Goal: Information Seeking & Learning: Learn about a topic

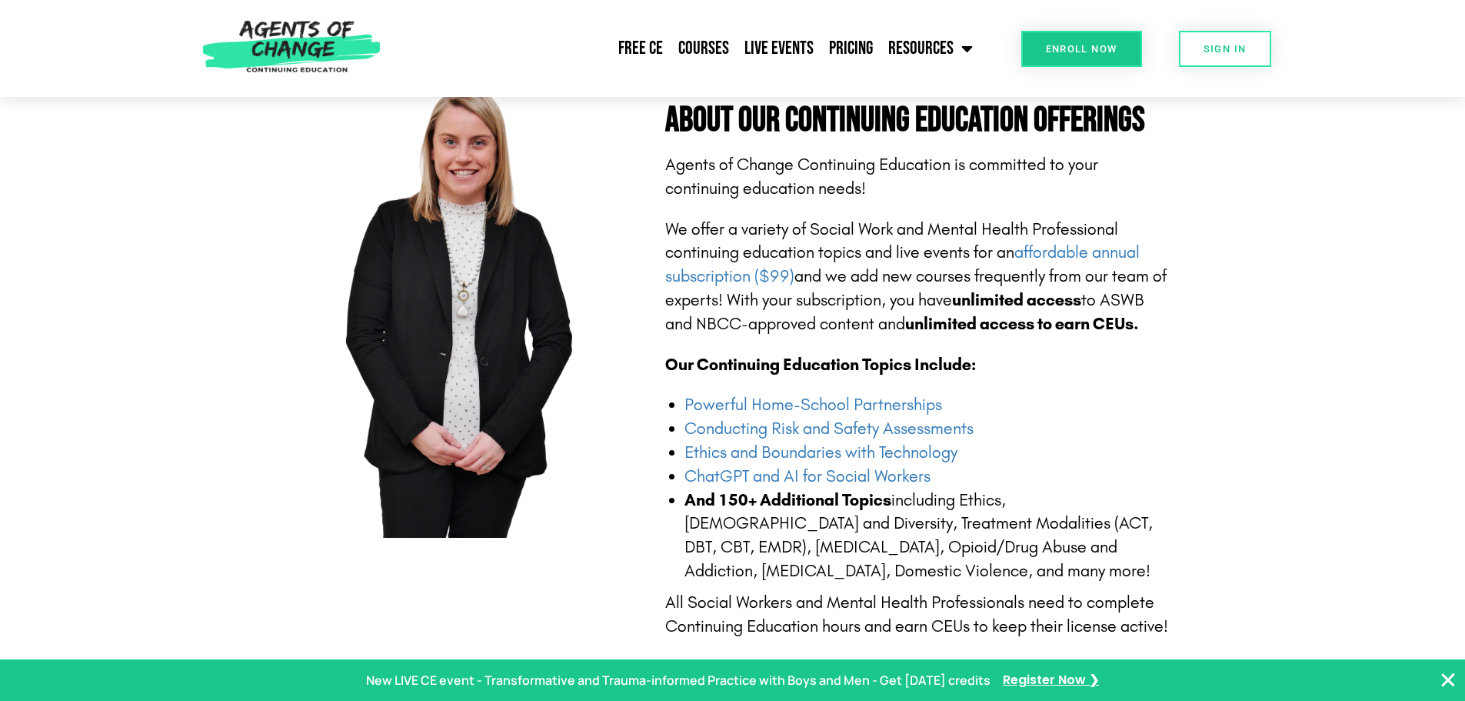
drag, startPoint x: 1027, startPoint y: 238, endPoint x: 1028, endPoint y: 266, distance: 27.7
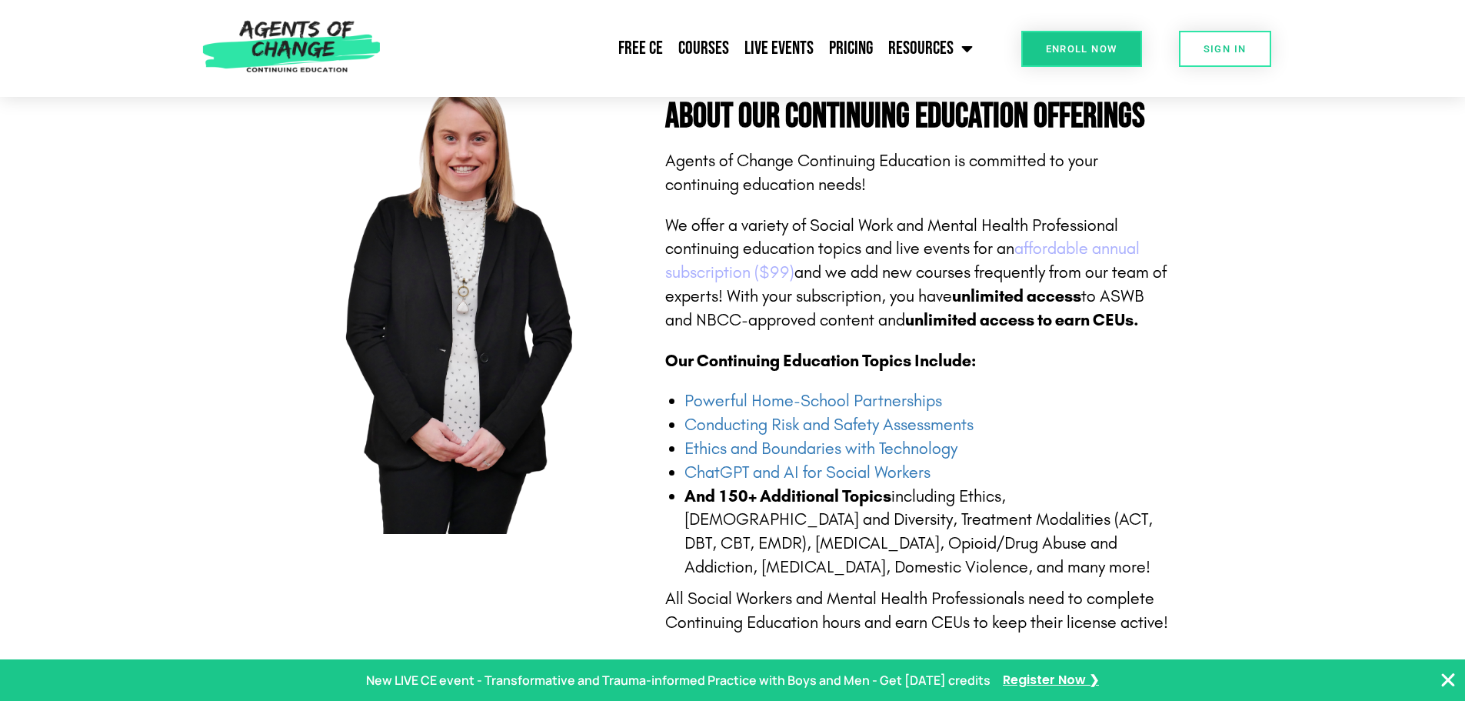
click at [1055, 247] on link "affordable annual subscription ($99)" at bounding box center [902, 260] width 475 height 44
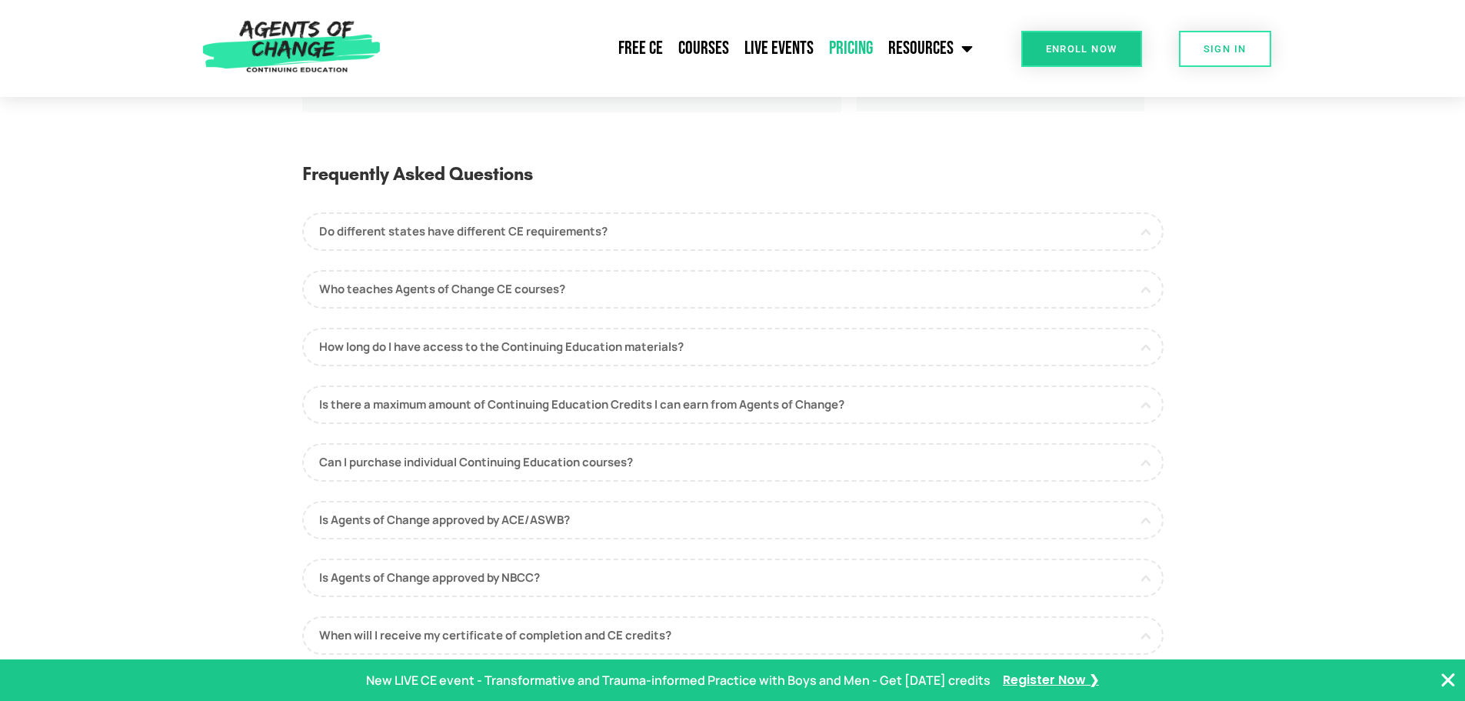
scroll to position [692, 0]
click at [677, 345] on link "How long do I have access to the Continuing Education materials?" at bounding box center [733, 348] width 862 height 38
